Goal: Task Accomplishment & Management: Use online tool/utility

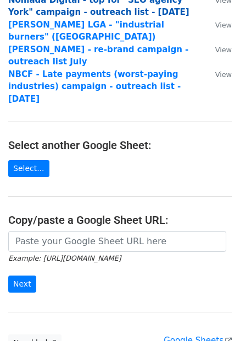
scroll to position [220, 0]
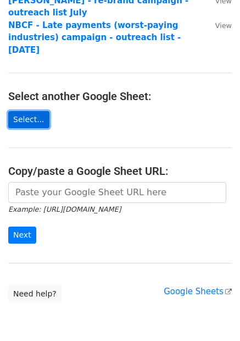
click at [30, 111] on link "Select..." at bounding box center [28, 119] width 41 height 17
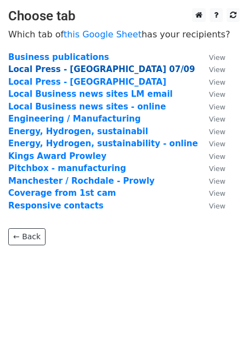
click at [70, 70] on strong "Local Press - [GEOGRAPHIC_DATA] 07/09" at bounding box center [101, 69] width 187 height 10
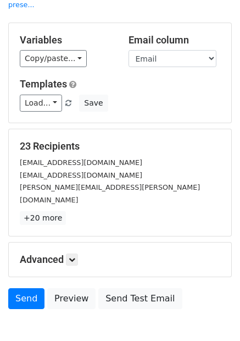
scroll to position [86, 0]
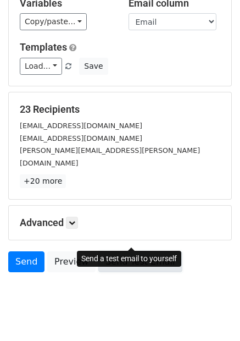
click at [124, 251] on link "Send Test Email" at bounding box center [140, 261] width 84 height 21
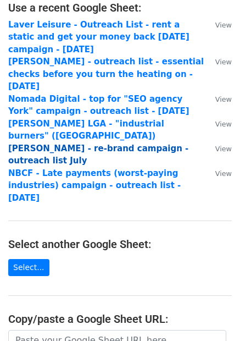
scroll to position [75, 0]
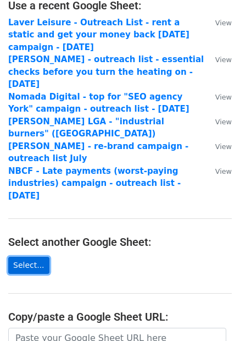
click at [24, 257] on link "Select..." at bounding box center [28, 265] width 41 height 17
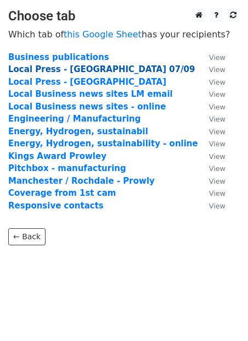
click at [82, 71] on strong "Local Press - Manchester 07/09" at bounding box center [101, 69] width 187 height 10
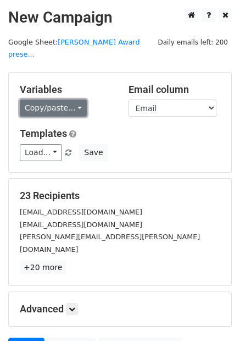
click at [44, 99] on link "Copy/paste..." at bounding box center [53, 107] width 67 height 17
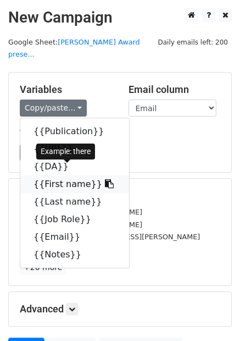
click at [57, 175] on link "{{First name}}" at bounding box center [74, 184] width 109 height 18
